Goal: Task Accomplishment & Management: Use online tool/utility

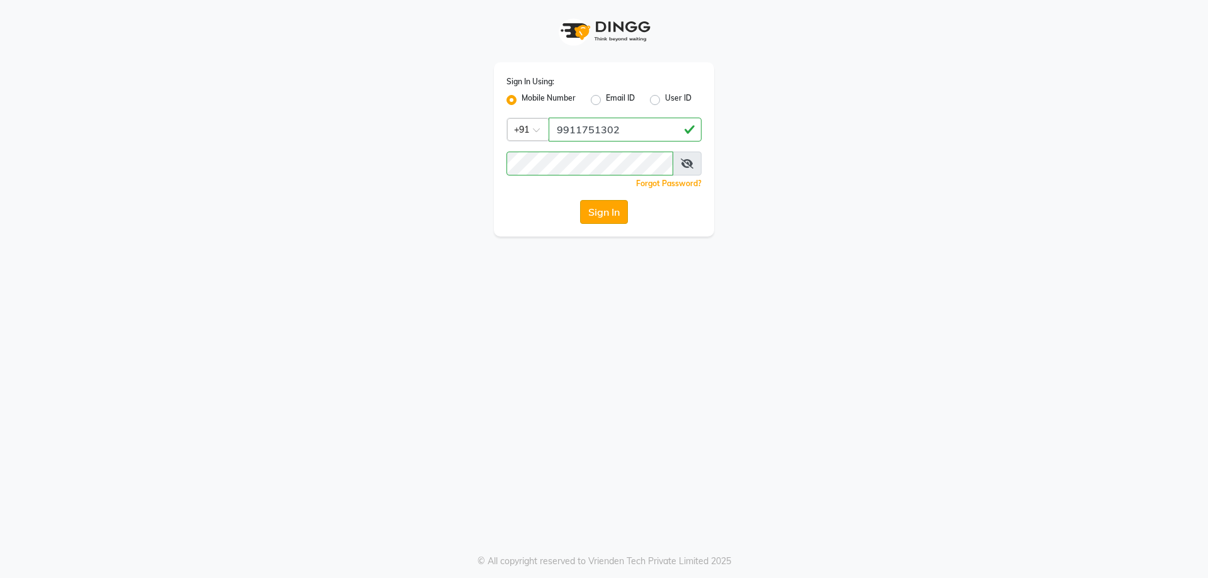
click at [610, 217] on button "Sign In" at bounding box center [604, 212] width 48 height 24
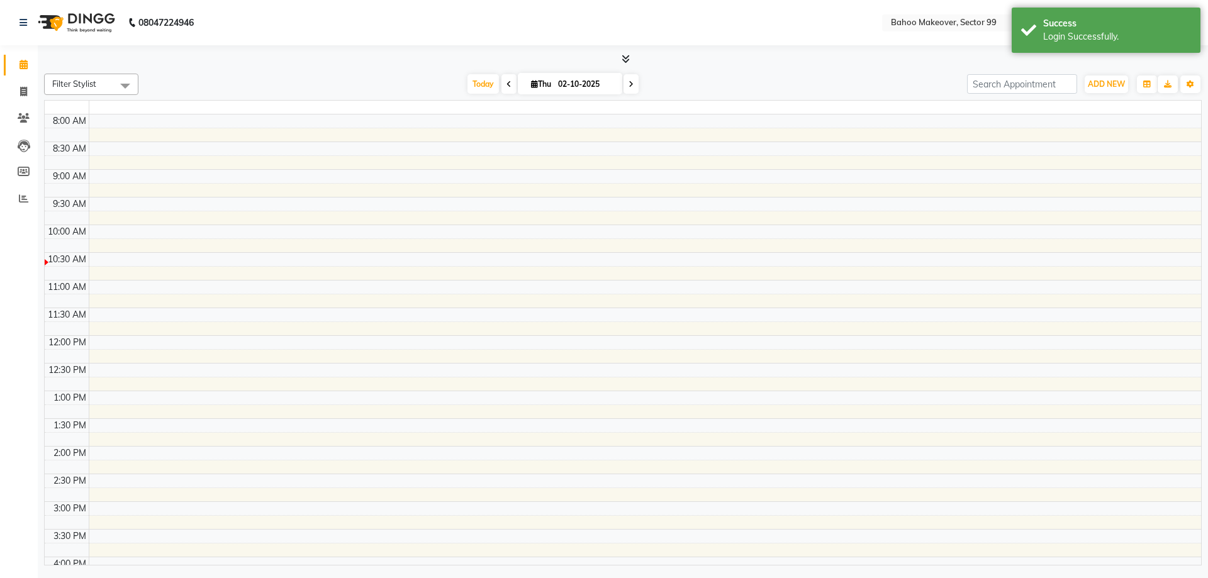
select select "en"
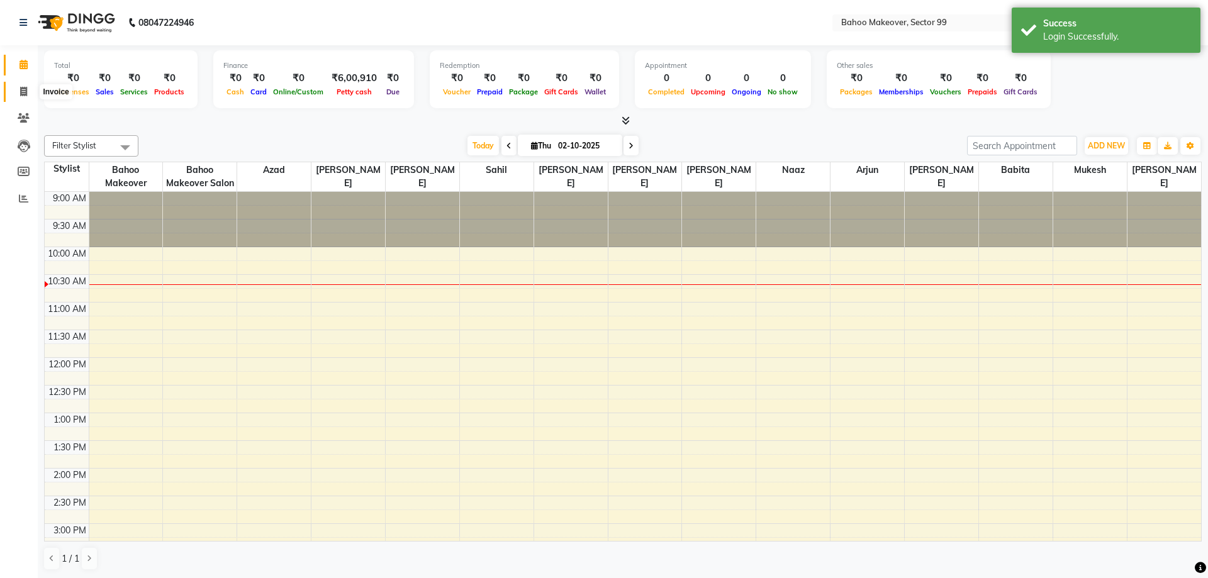
click at [23, 93] on icon at bounding box center [23, 91] width 7 height 9
select select "6856"
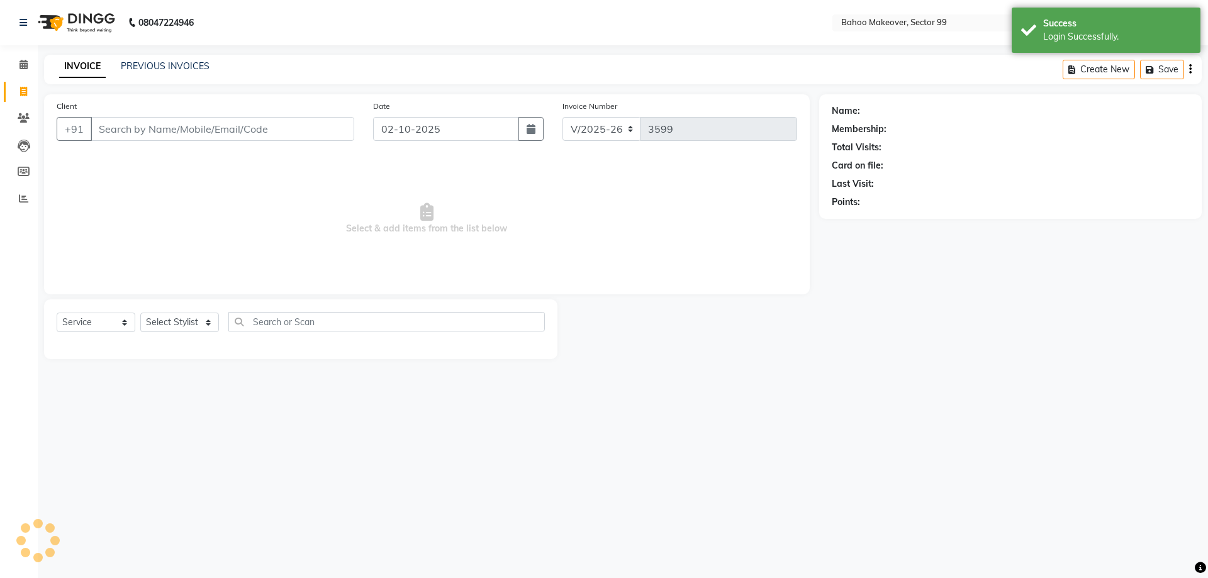
select select "membership"
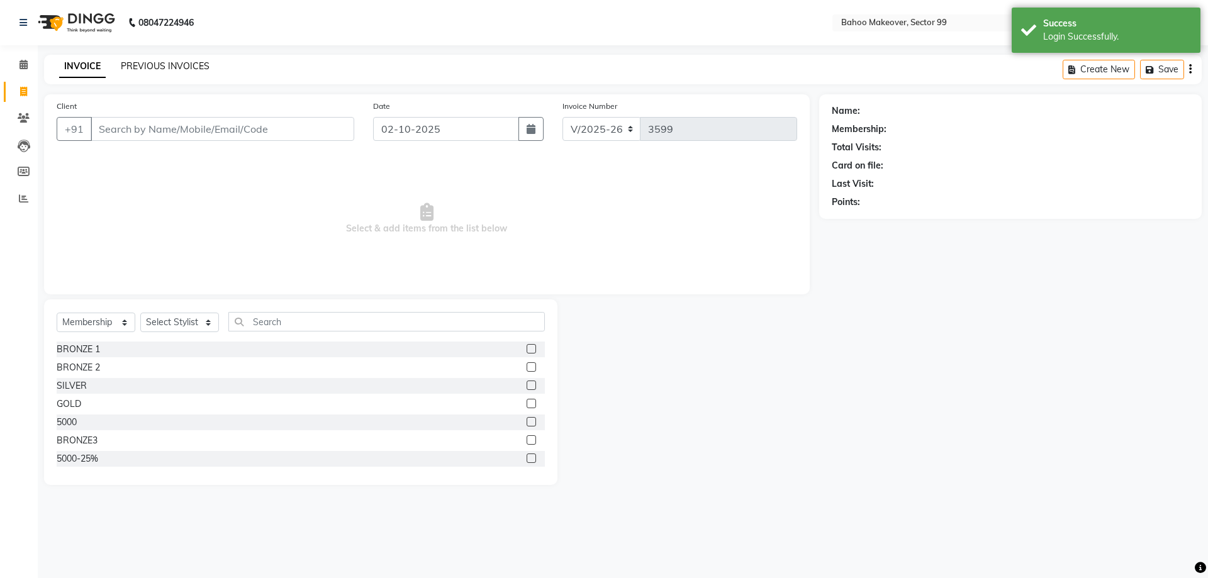
click at [162, 64] on link "PREVIOUS INVOICES" at bounding box center [165, 65] width 89 height 11
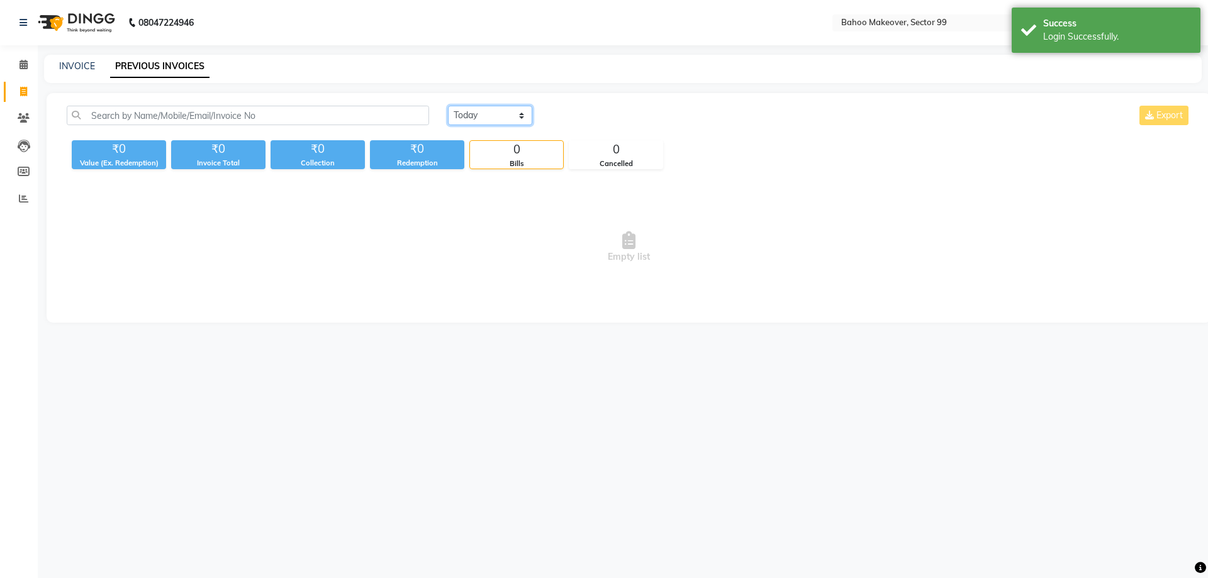
click at [448, 106] on select "[DATE] [DATE] Custom Range" at bounding box center [490, 116] width 84 height 20
select select "[DATE]"
click option "Yesterday" at bounding box center [0, 0] width 0 height 0
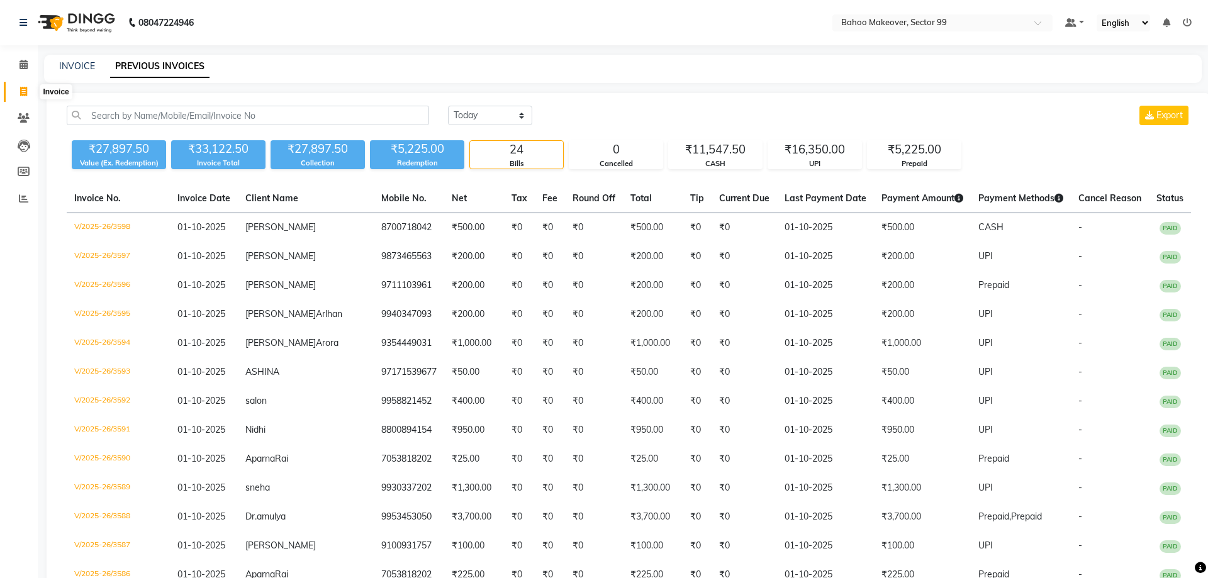
click at [25, 92] on icon at bounding box center [23, 91] width 7 height 9
select select "6856"
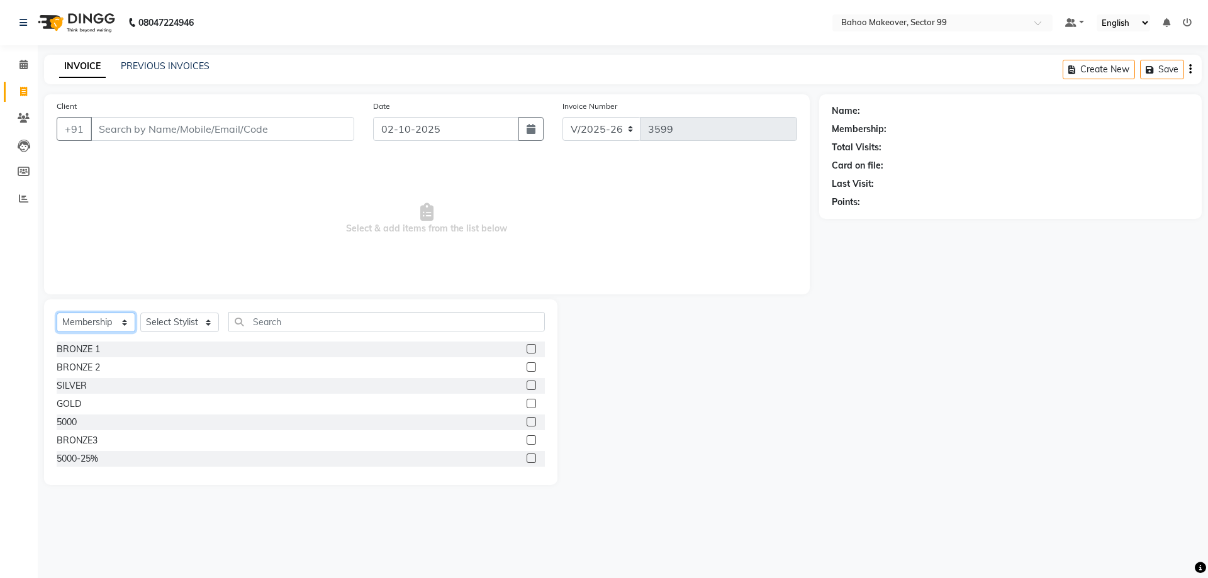
click at [57, 313] on select "Select Service Product Membership Package Voucher Prepaid Gift Card" at bounding box center [96, 323] width 79 height 20
select select "service"
click option "Service" at bounding box center [0, 0] width 0 height 0
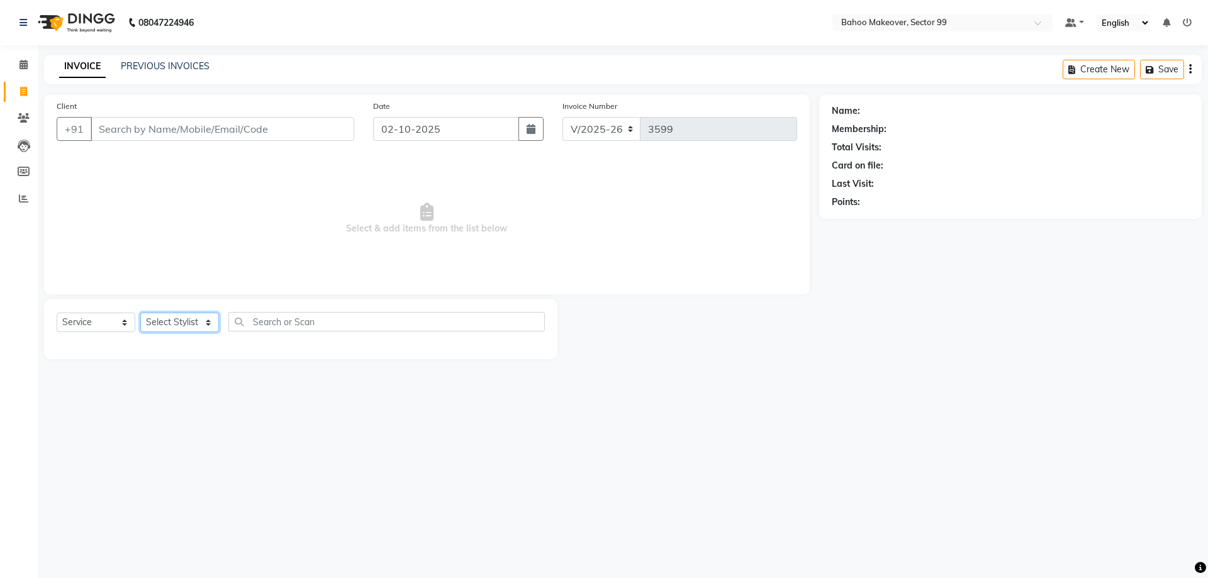
click at [140, 313] on select "Select Stylist [PERSON_NAME] Makeover Bahoo Makeover Salon [PERSON_NAME] [PERSO…" at bounding box center [179, 323] width 79 height 20
select select "54236"
click option "Azad" at bounding box center [0, 0] width 0 height 0
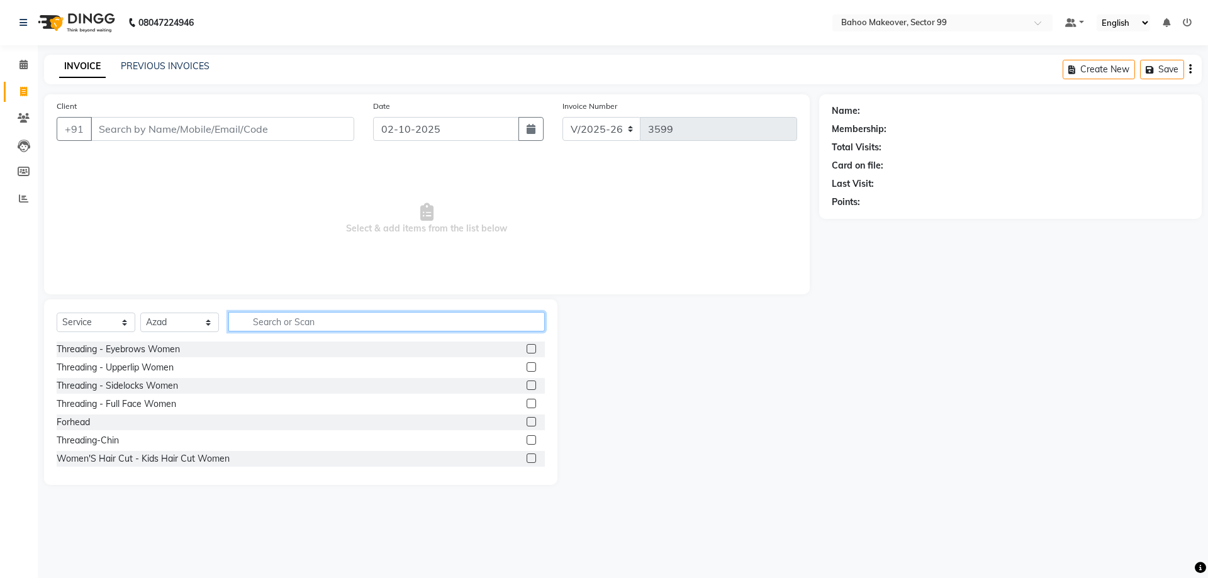
click at [288, 323] on input "text" at bounding box center [386, 322] width 316 height 20
type input "h"
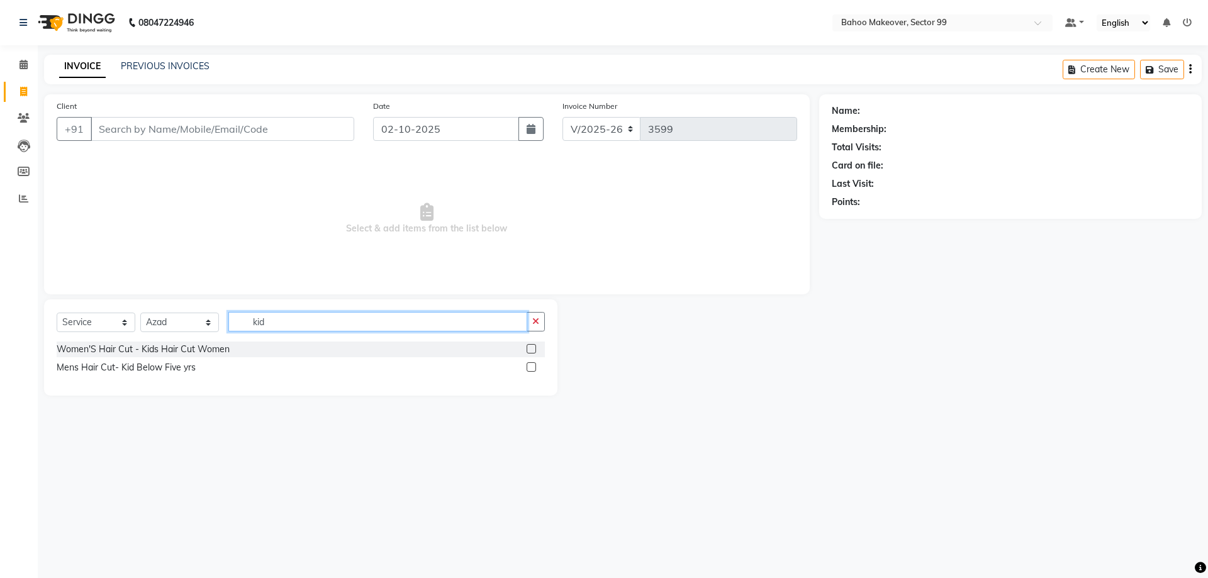
type input "kid"
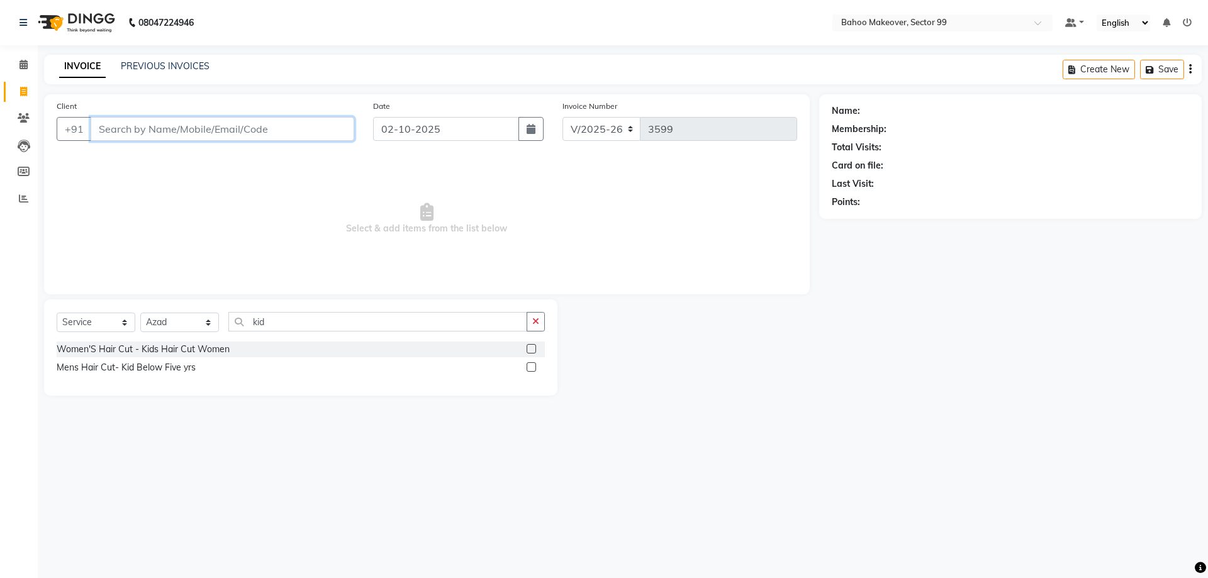
click at [265, 130] on input "Client" at bounding box center [223, 129] width 264 height 24
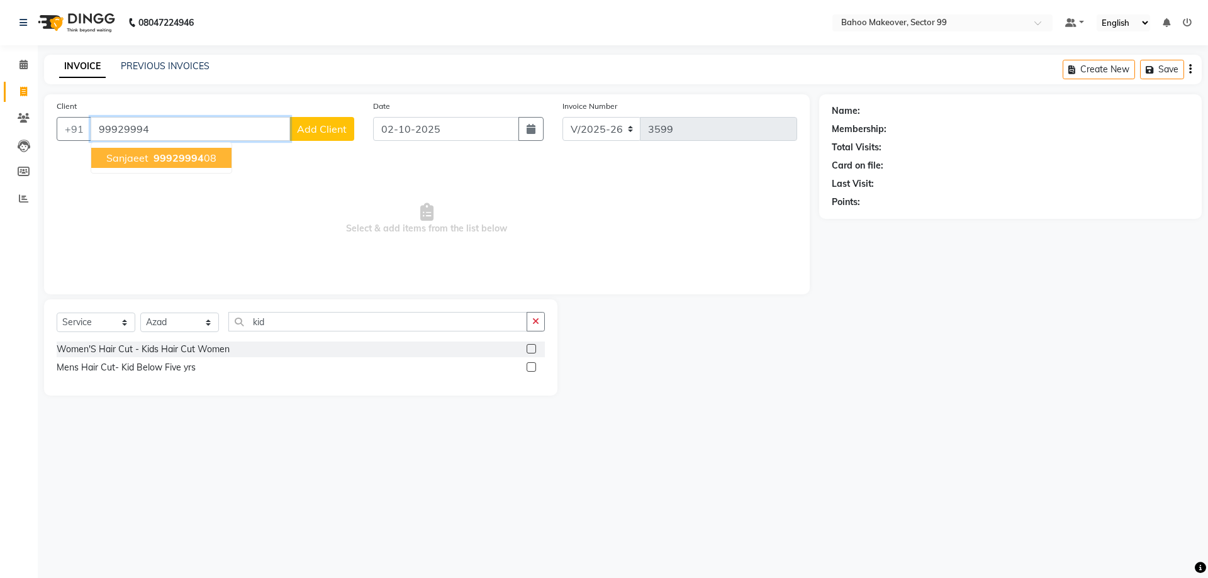
click at [164, 160] on span "99929994" at bounding box center [179, 158] width 50 height 13
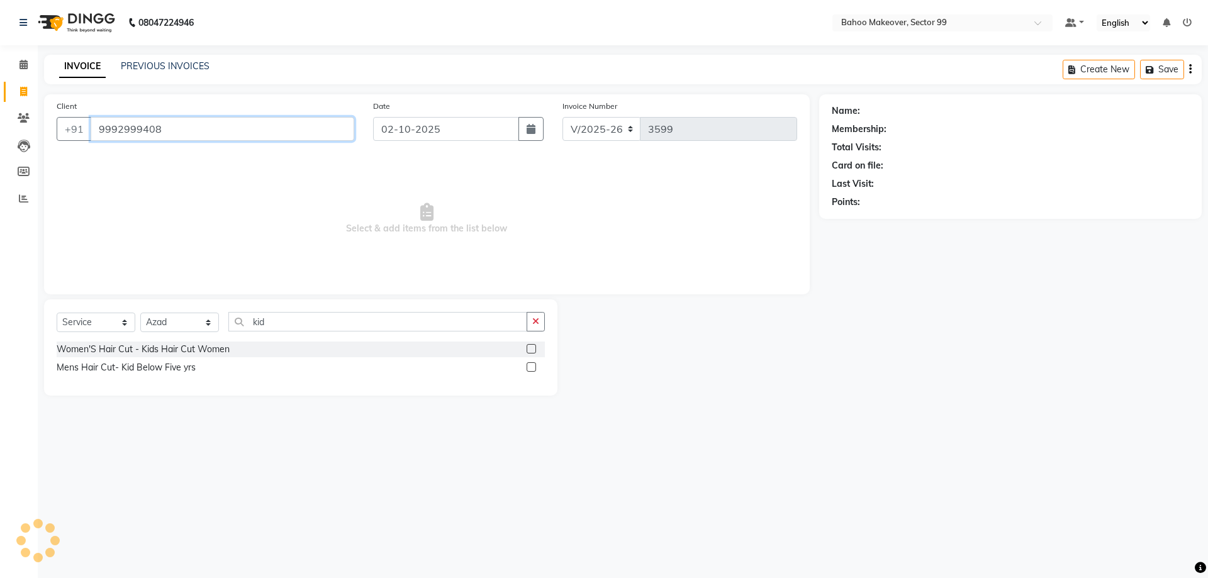
type input "9992999408"
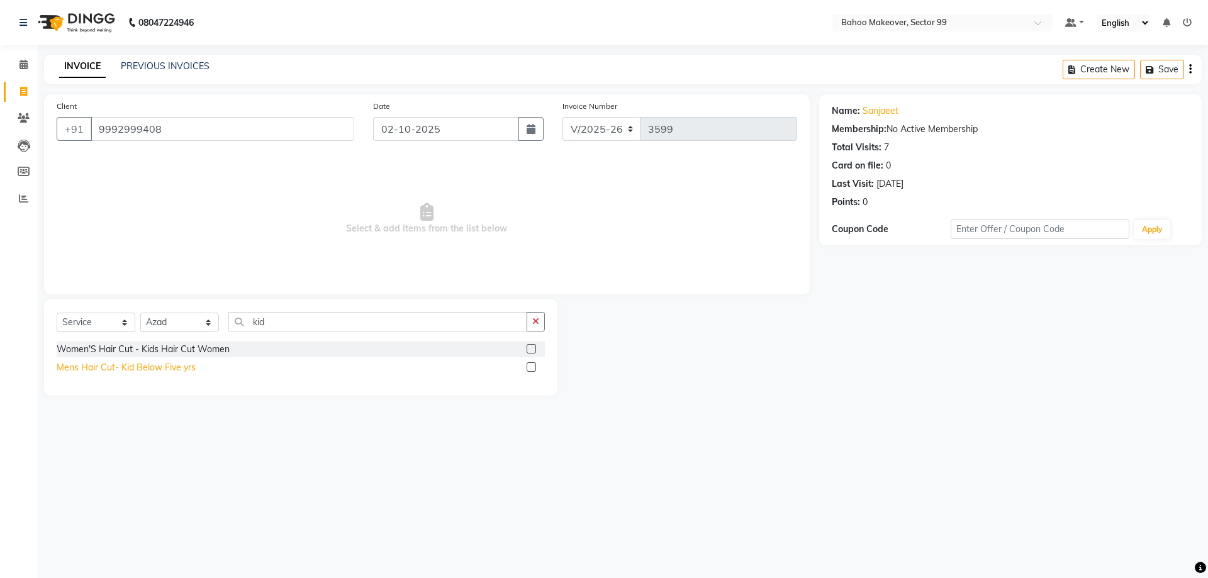
click at [167, 368] on div "Mens Hair Cut- Kid Below Five yrs" at bounding box center [126, 367] width 139 height 13
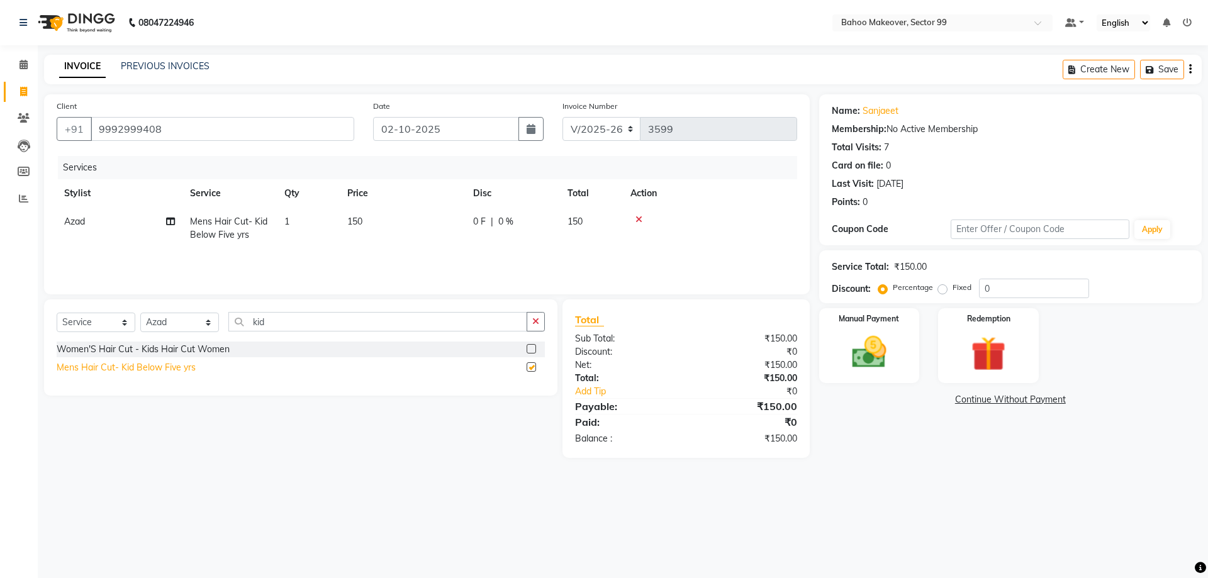
checkbox input "false"
click at [882, 367] on img at bounding box center [869, 353] width 59 height 42
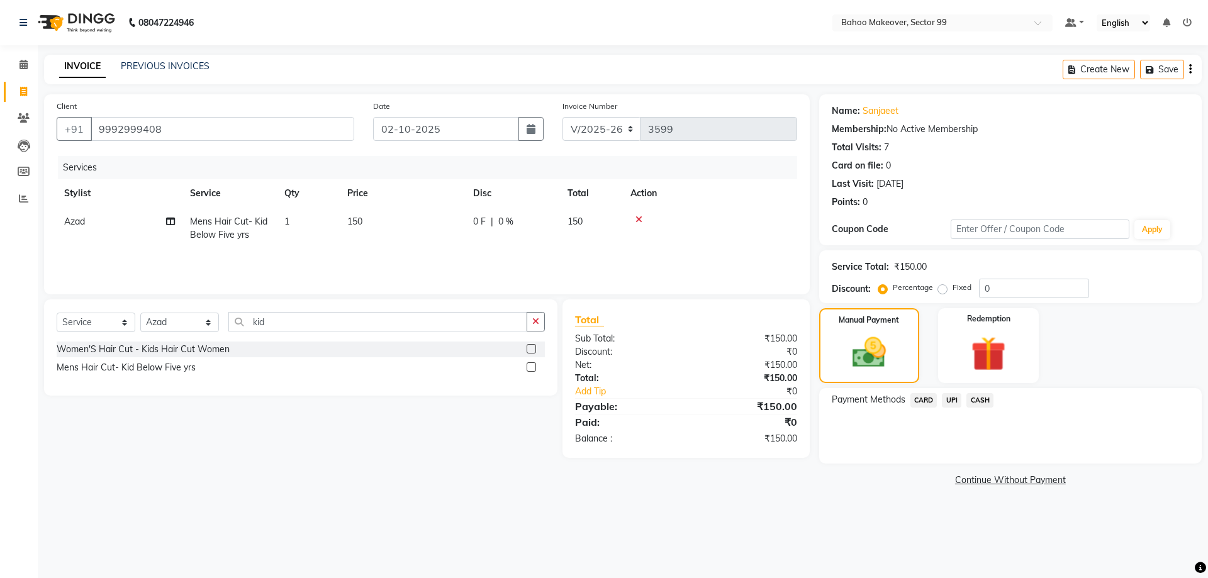
click at [953, 400] on span "UPI" at bounding box center [952, 400] width 20 height 14
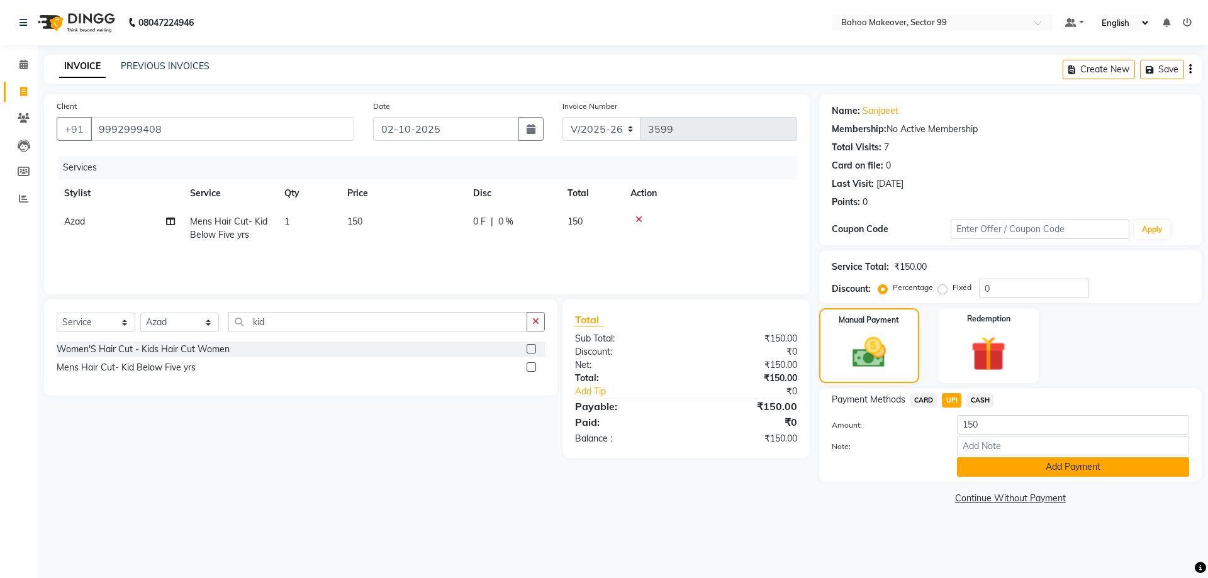
click at [1030, 467] on button "Add Payment" at bounding box center [1073, 467] width 232 height 20
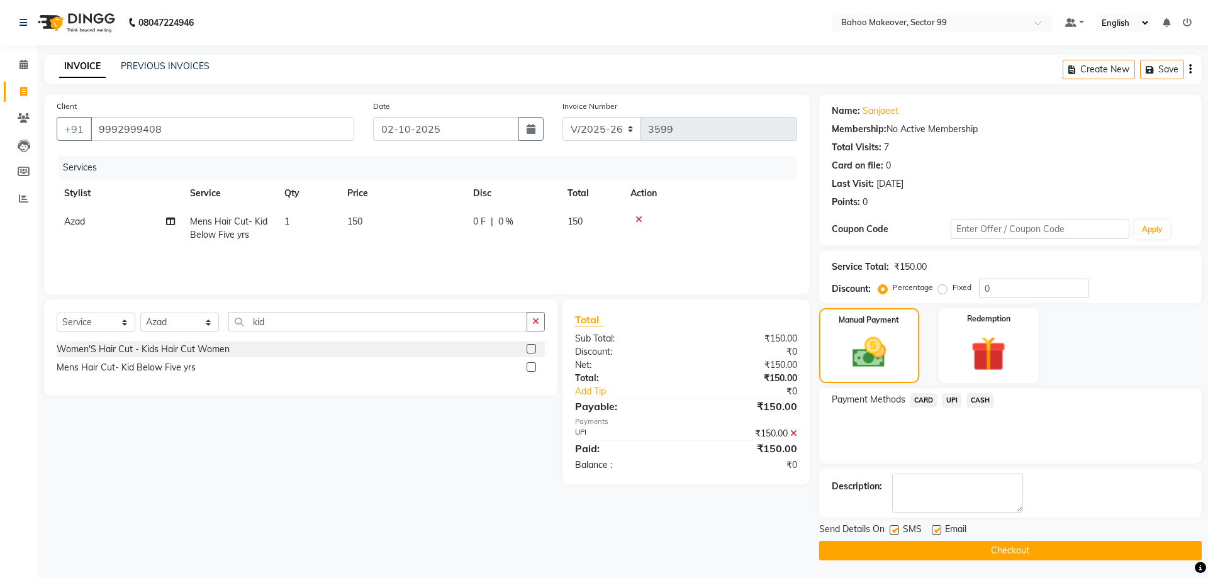
scroll to position [1, 0]
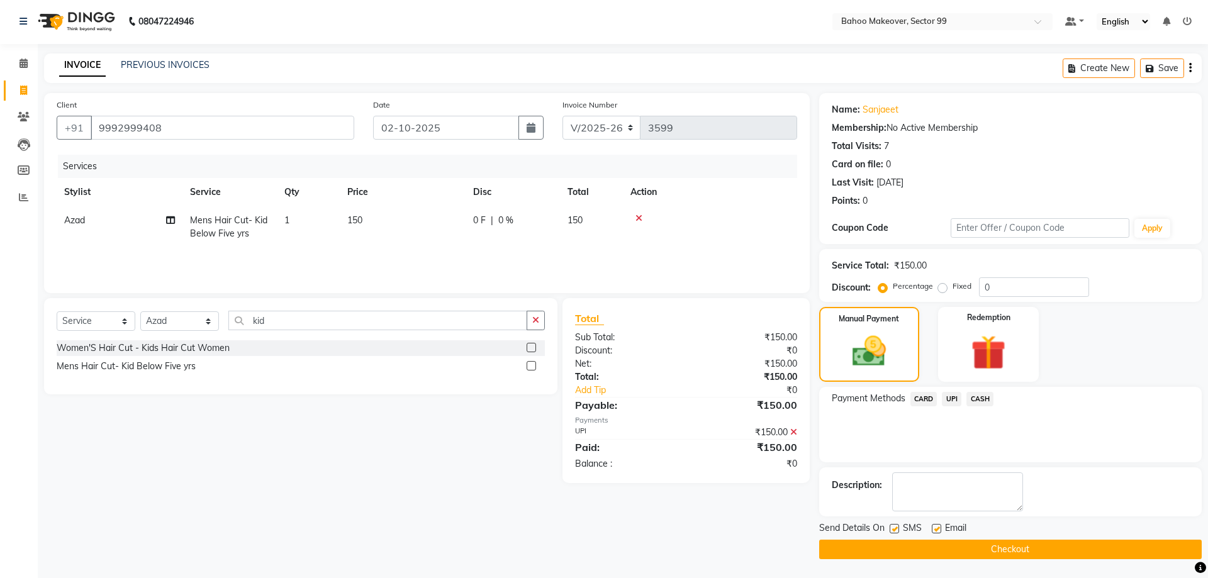
click at [1007, 552] on button "Checkout" at bounding box center [1010, 550] width 383 height 20
